Goal: Task Accomplishment & Management: Manage account settings

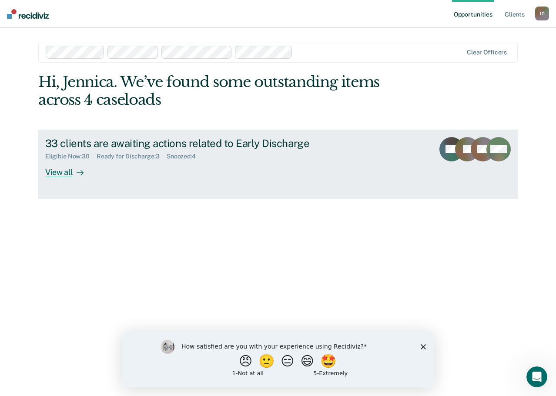
click at [234, 177] on div "33 clients are awaiting actions related to Early Discharge Eligible Now : 30 Re…" at bounding box center [208, 157] width 326 height 40
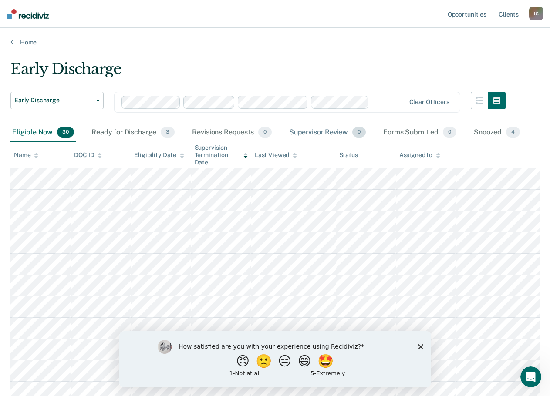
click at [334, 134] on div "Supervisor Review 0" at bounding box center [327, 132] width 81 height 19
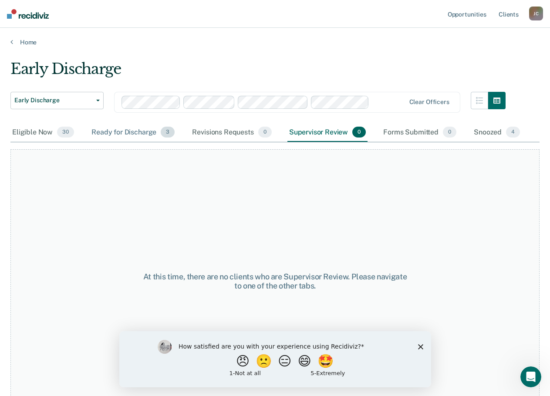
click at [134, 133] on div "Ready for Discharge 3" at bounding box center [133, 132] width 87 height 19
